Goal: Information Seeking & Learning: Learn about a topic

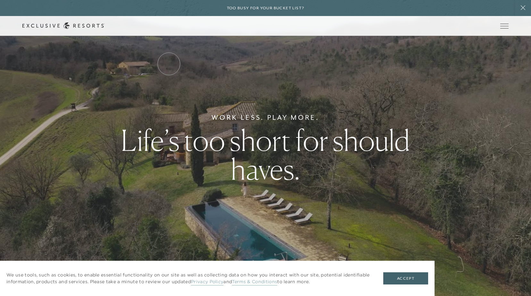
click at [0, 0] on link "Services & Standards" at bounding box center [0, 0] width 0 height 0
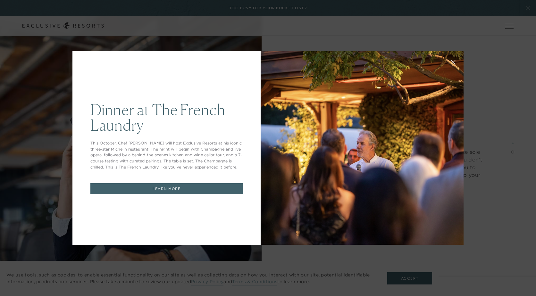
click at [173, 187] on link "LEARN MORE" at bounding box center [166, 188] width 152 height 11
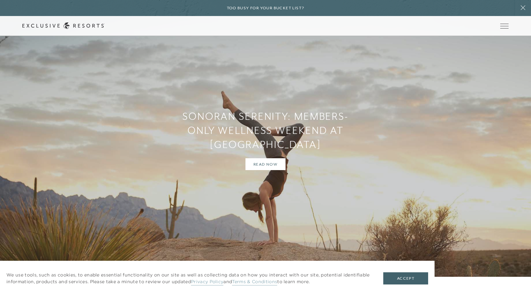
scroll to position [2083, 0]
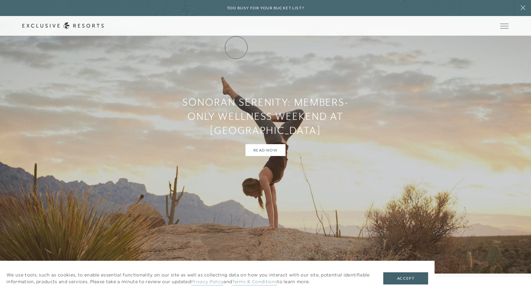
click at [0, 0] on link "How it works" at bounding box center [0, 0] width 0 height 0
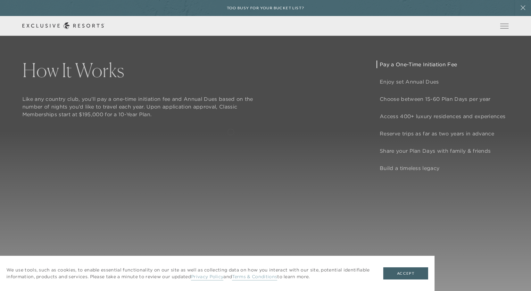
scroll to position [545, 0]
